Goal: Navigation & Orientation: Find specific page/section

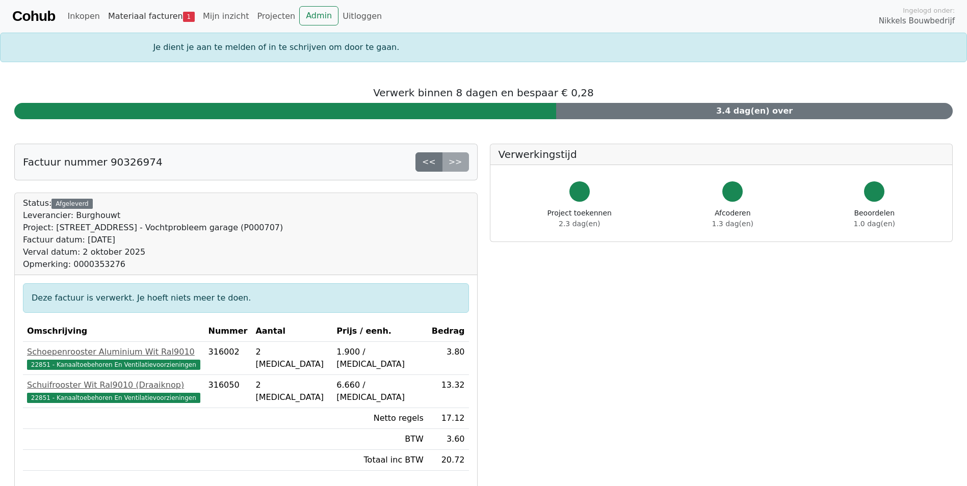
click at [159, 19] on link "Materiaal facturen 1" at bounding box center [151, 16] width 95 height 20
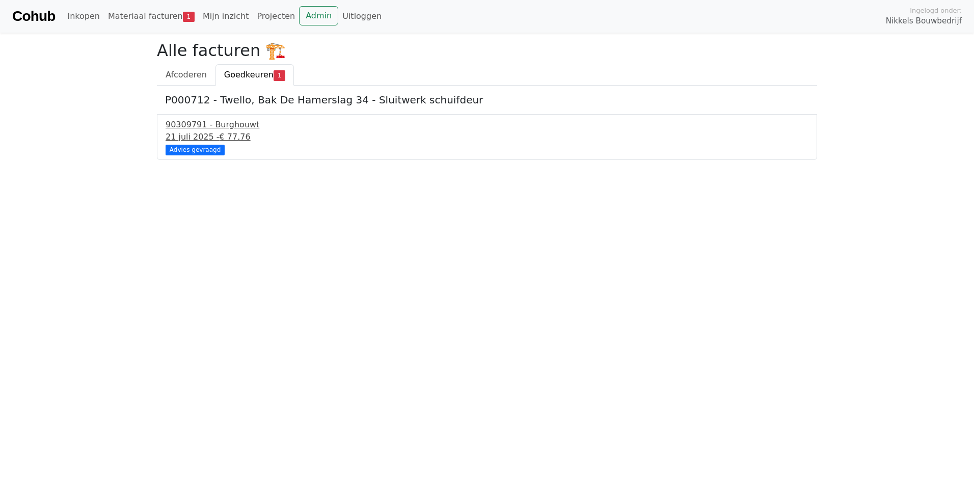
click at [233, 125] on div "90309791 - Burghouwt" at bounding box center [487, 125] width 643 height 12
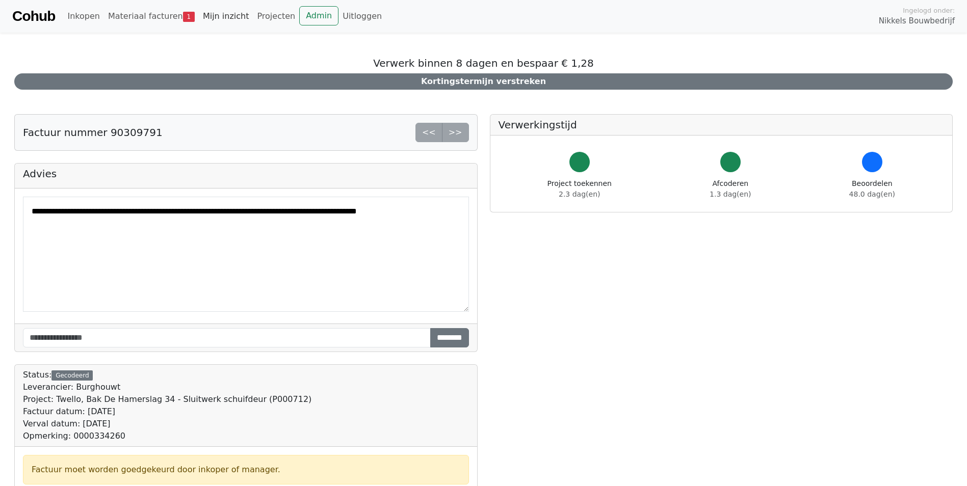
click at [213, 14] on link "Mijn inzicht" at bounding box center [226, 16] width 55 height 20
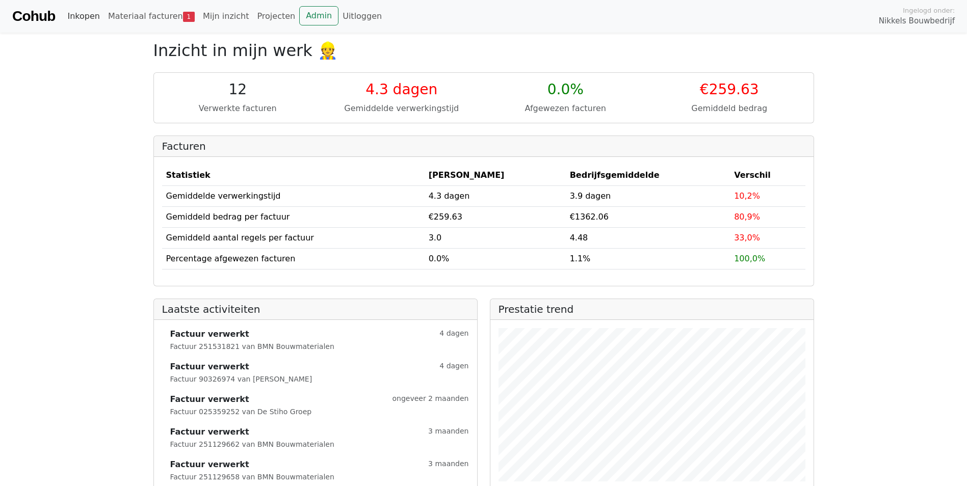
click at [79, 13] on link "Inkopen" at bounding box center [83, 16] width 40 height 20
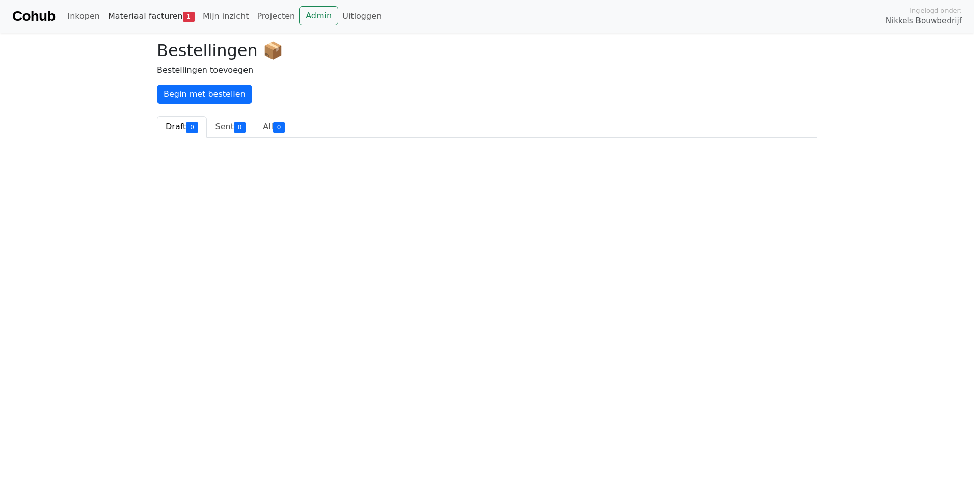
click at [134, 14] on link "Materiaal facturen 1" at bounding box center [151, 16] width 95 height 20
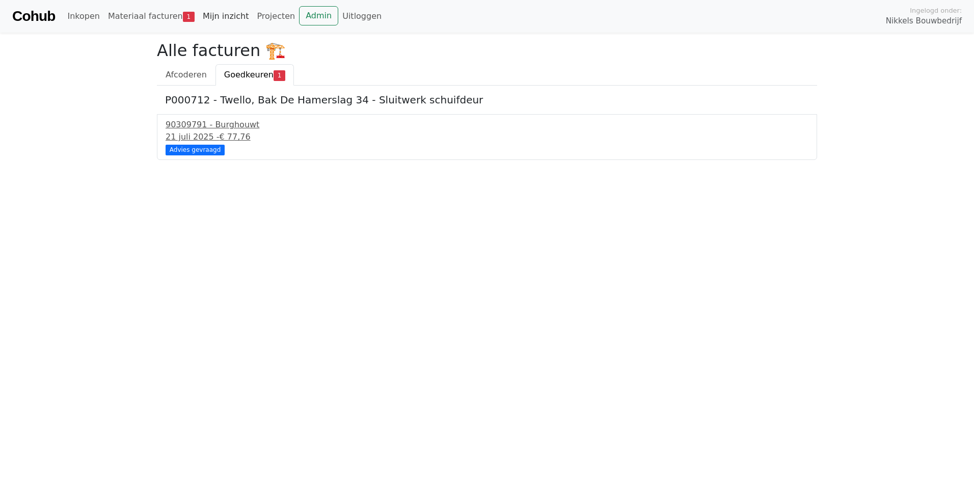
click at [208, 16] on link "Mijn inzicht" at bounding box center [226, 16] width 55 height 20
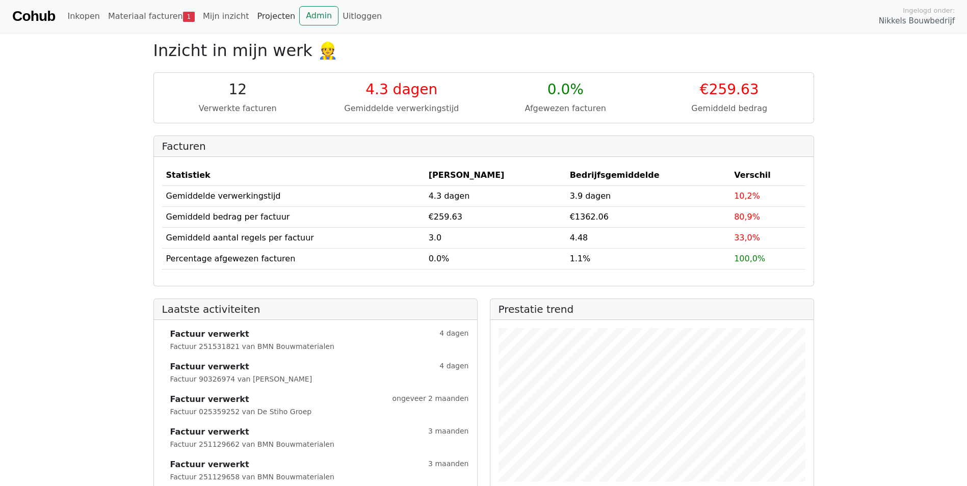
click at [258, 19] on link "Projecten" at bounding box center [276, 16] width 46 height 20
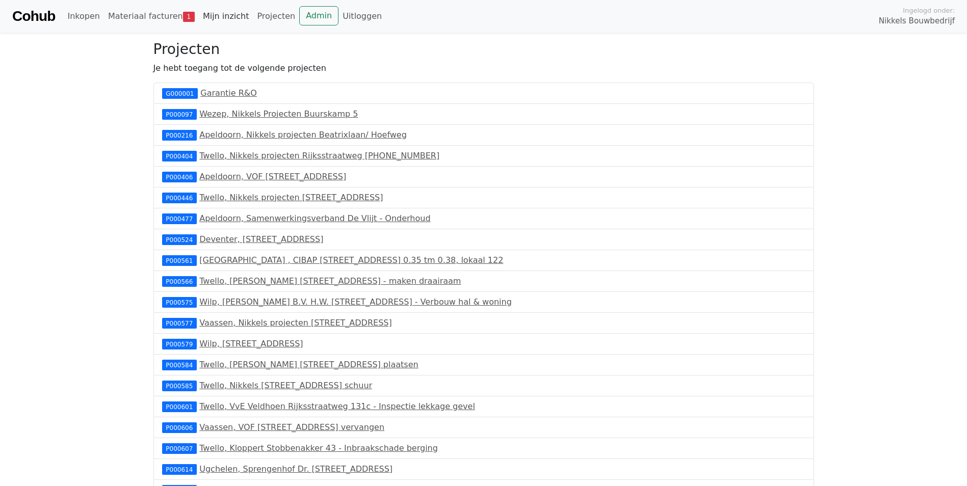
click at [219, 16] on link "Mijn inzicht" at bounding box center [226, 16] width 55 height 20
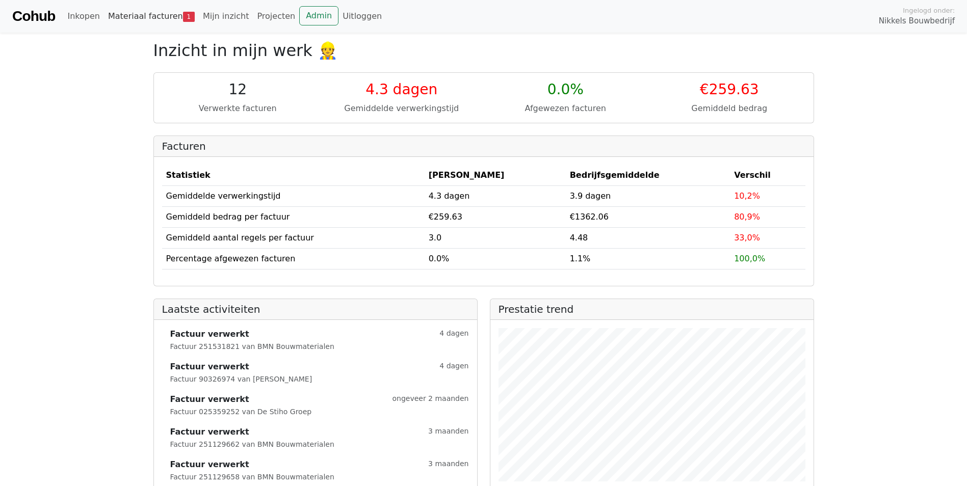
click at [143, 18] on link "Materiaal facturen 1" at bounding box center [151, 16] width 95 height 20
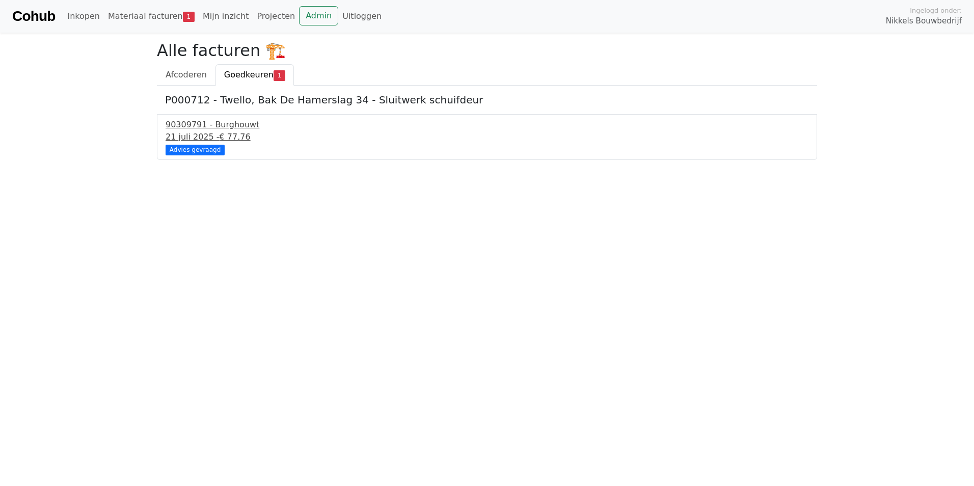
click at [205, 134] on div "[DATE] - € 77,76" at bounding box center [487, 137] width 643 height 12
